Goal: Navigation & Orientation: Find specific page/section

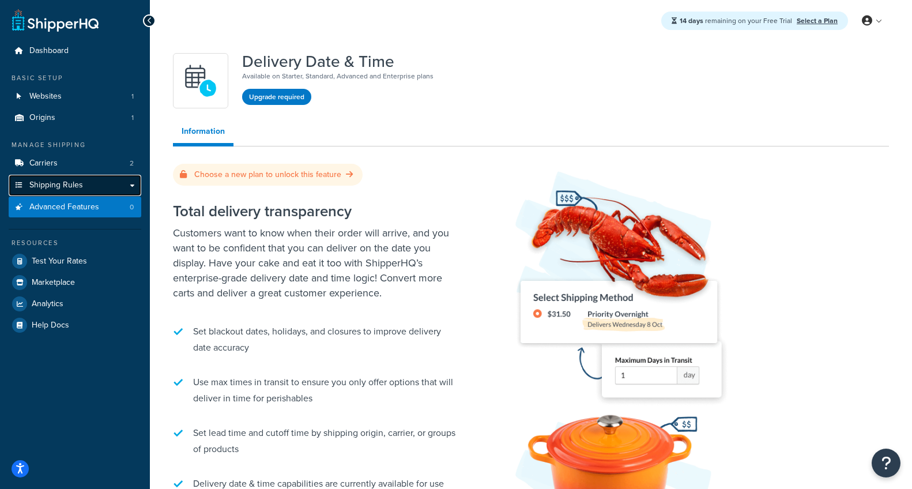
click at [82, 193] on link "Shipping Rules" at bounding box center [75, 185] width 133 height 21
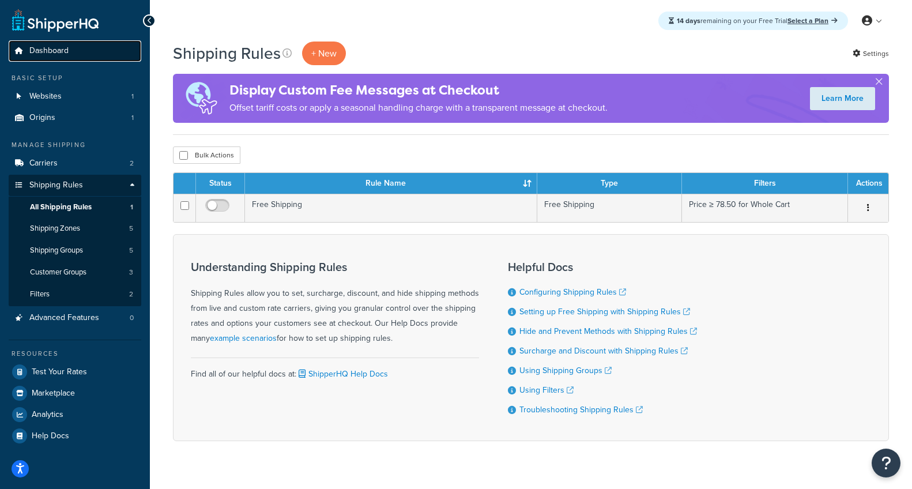
click at [42, 54] on span "Dashboard" at bounding box center [48, 51] width 39 height 10
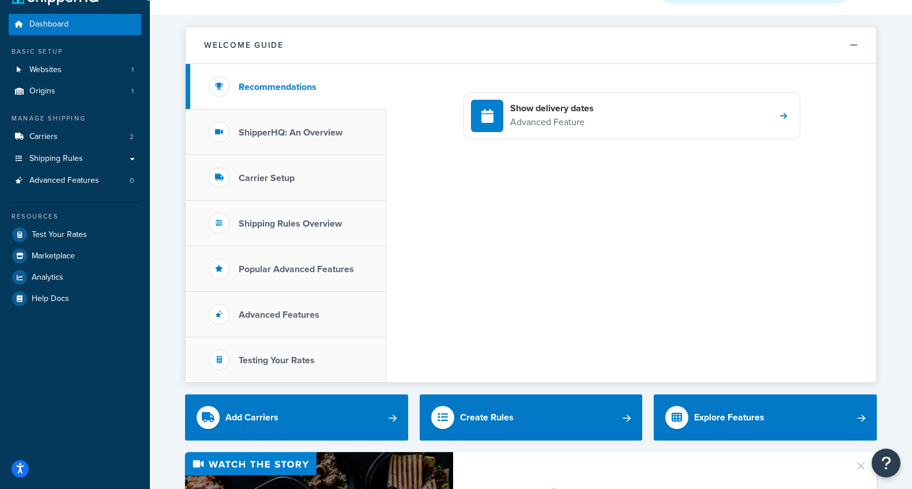
scroll to position [3, 0]
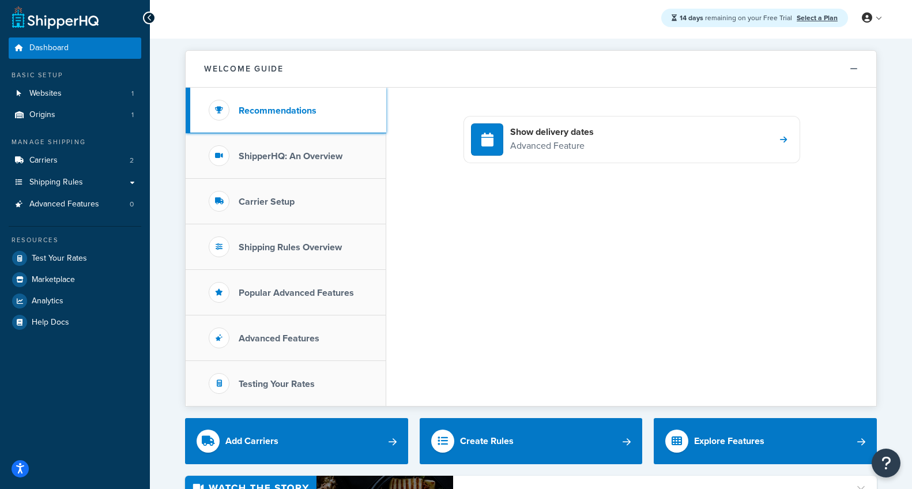
click at [285, 115] on h3 "Recommendations" at bounding box center [278, 111] width 78 height 10
